Goal: Task Accomplishment & Management: Use online tool/utility

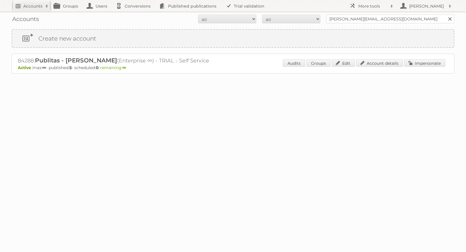
click at [34, 10] on link "Accounts" at bounding box center [32, 6] width 40 height 12
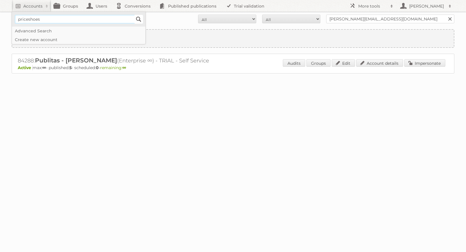
type input"] "priceshoes"
click at [139, 16] on input "Search" at bounding box center [138, 19] width 9 height 9
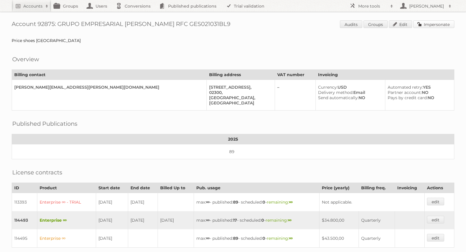
click at [427, 27] on link "Impersonate" at bounding box center [433, 24] width 41 height 8
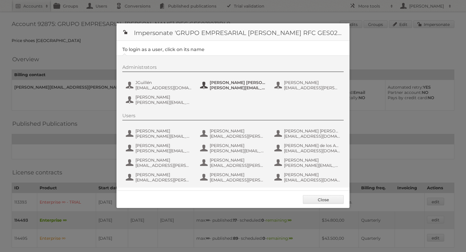
click at [220, 88] on span "juan.ibarra@priceshoes.com" at bounding box center [238, 87] width 57 height 5
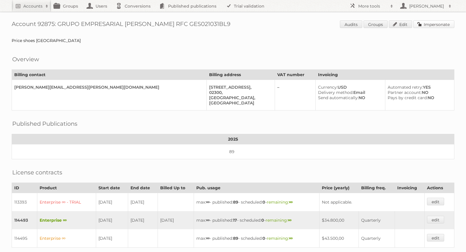
click at [430, 23] on link "Impersonate" at bounding box center [433, 24] width 41 height 8
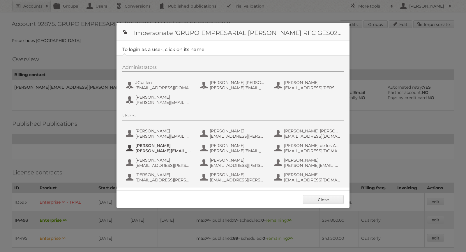
click at [157, 147] on span "Josue Ornelas" at bounding box center [163, 145] width 57 height 5
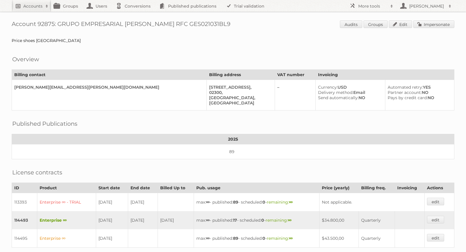
click at [30, 8] on h2 "Accounts" at bounding box center [32, 6] width 19 height 6
type input"] "phion.nl"
click at [134, 15] on input "Search" at bounding box center [138, 19] width 9 height 9
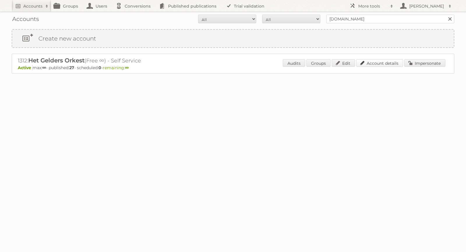
click at [382, 61] on link "Account details" at bounding box center [379, 63] width 47 height 8
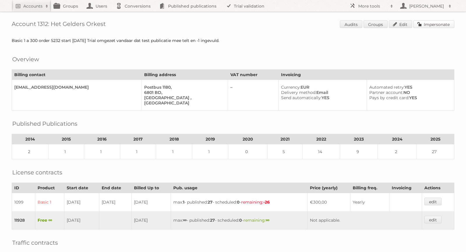
click at [432, 25] on link "Impersonate" at bounding box center [433, 24] width 41 height 8
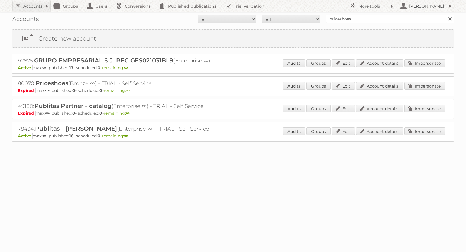
click at [29, 11] on link "Accounts" at bounding box center [32, 6] width 40 height 12
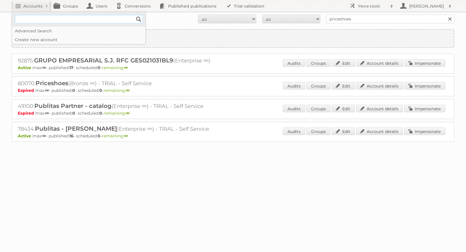
paste input"] "[EMAIL_ADDRESS][PERSON_NAME][DOMAIN_NAME]"
type input"] "geanella.orozco@neogenesys.com"
click at [137, 17] on input "Search" at bounding box center [138, 19] width 9 height 9
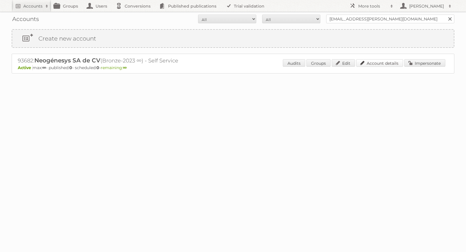
click at [378, 64] on link "Account details" at bounding box center [379, 63] width 47 height 8
